Goal: Find specific page/section: Find specific page/section

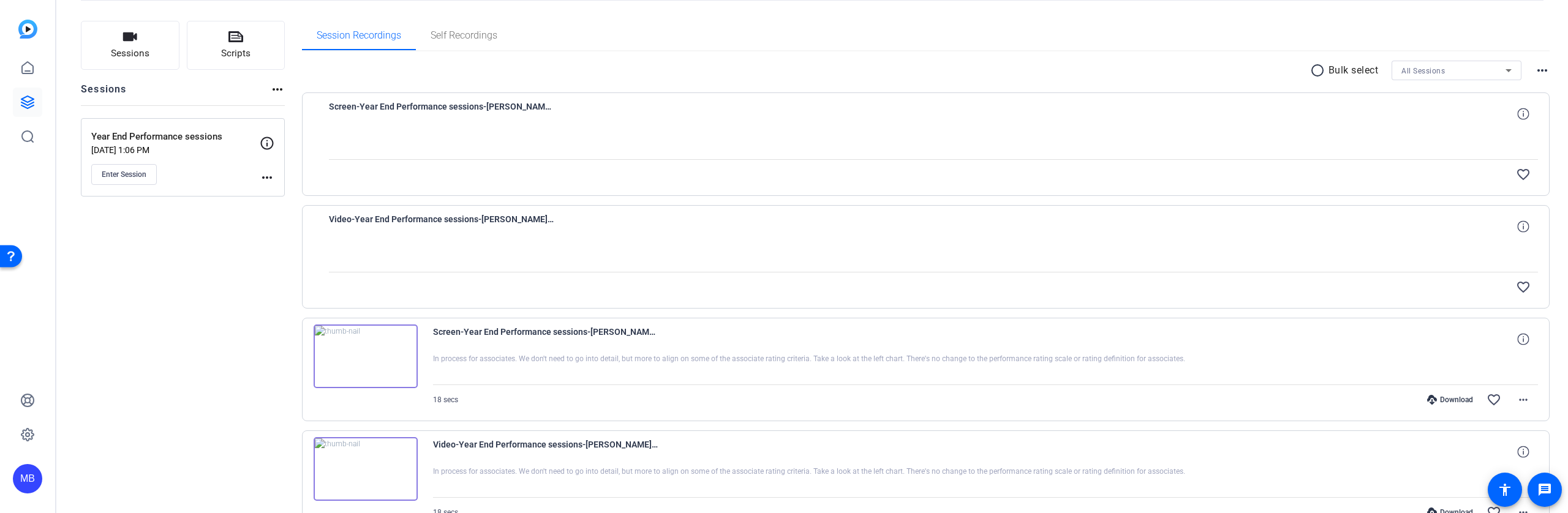
scroll to position [63, 0]
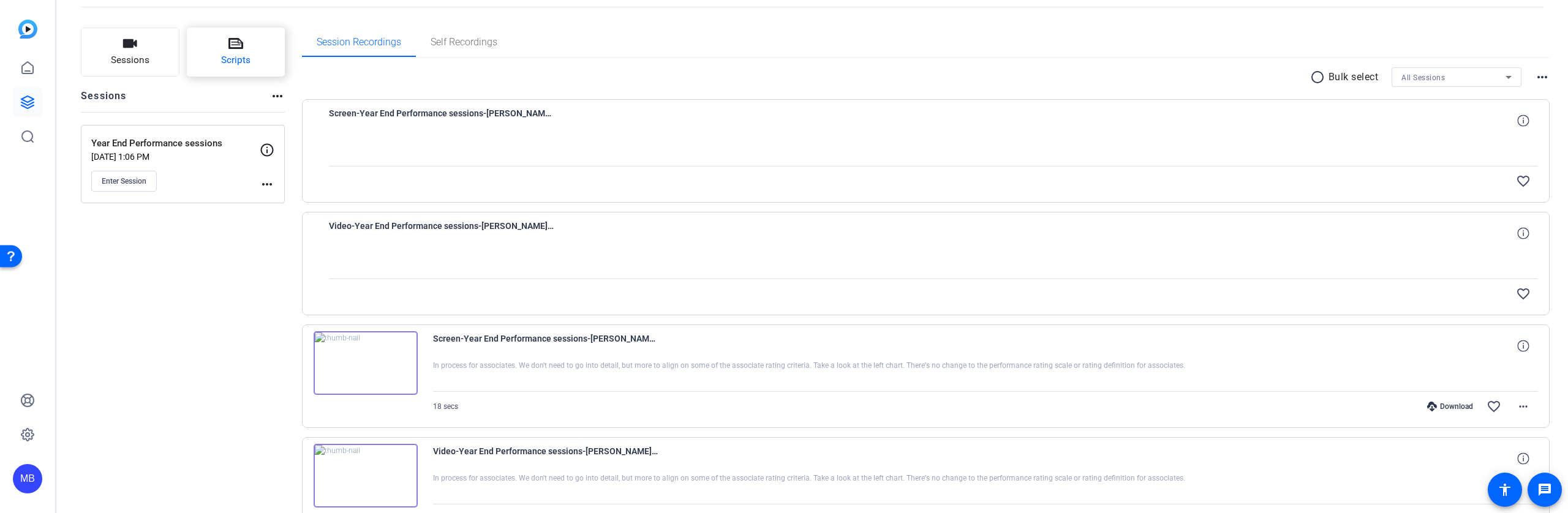
scroll to position [60, 0]
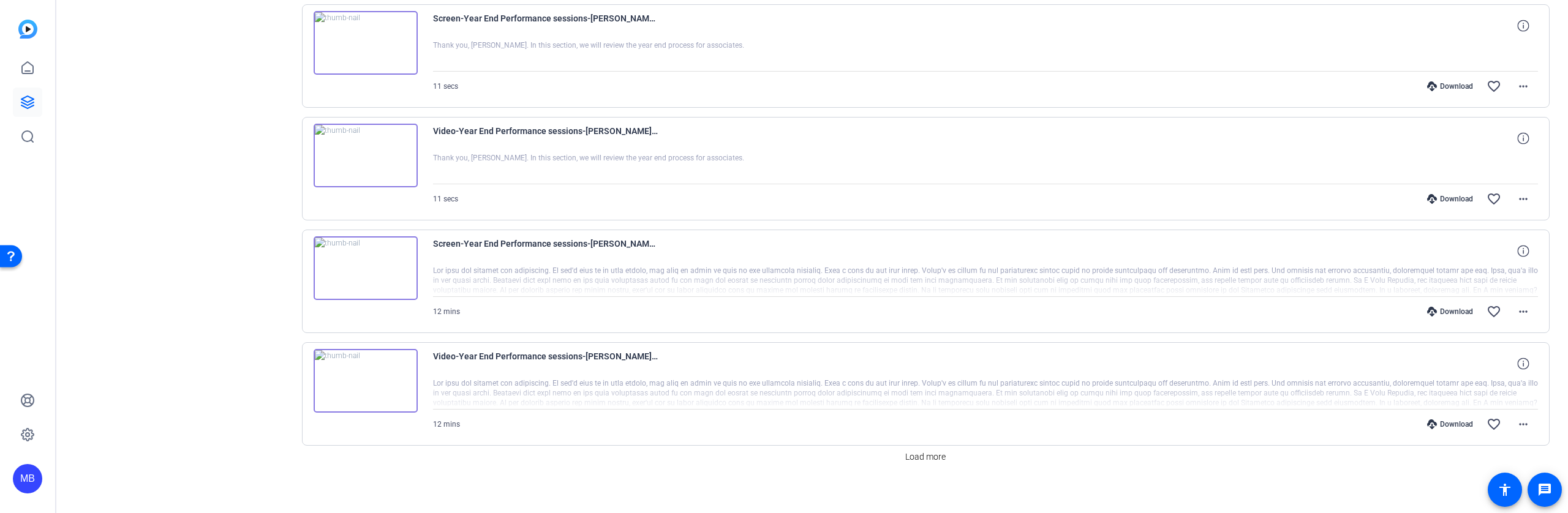
scroll to position [841, 0]
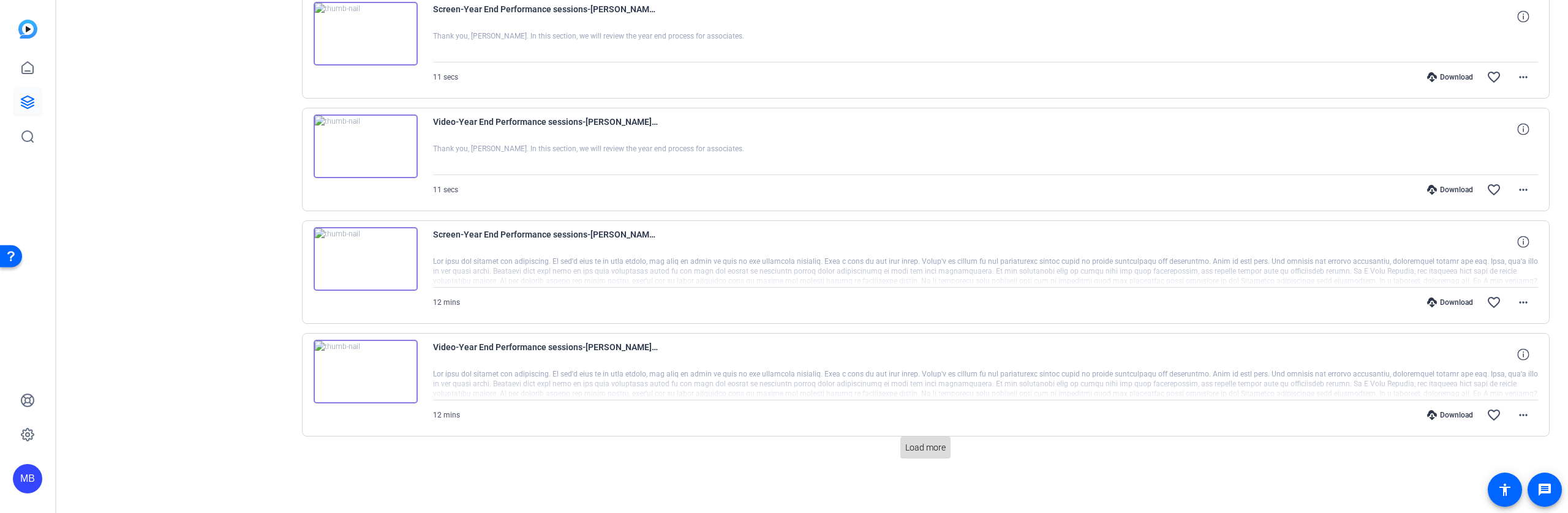
click at [942, 447] on span "Load more" at bounding box center [926, 447] width 40 height 13
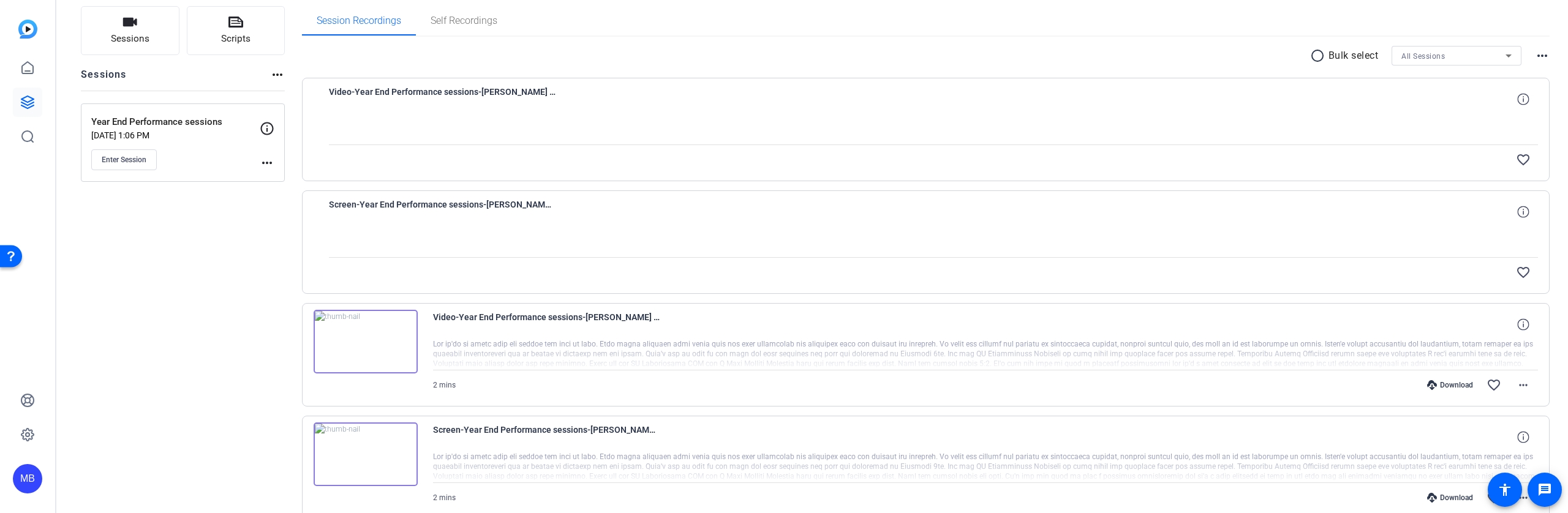
scroll to position [0, 0]
